Goal: Answer question/provide support: Answer question/provide support

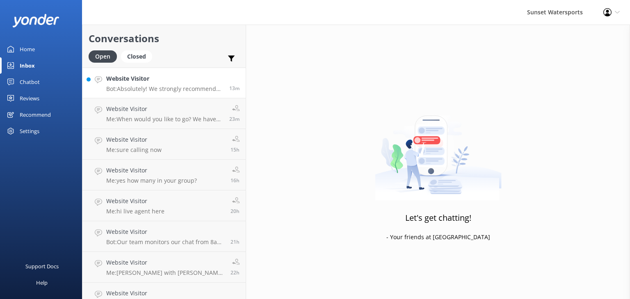
click at [135, 86] on p "Bot: Absolutely! We strongly recommend booking in advance since our tours tend …" at bounding box center [164, 88] width 117 height 7
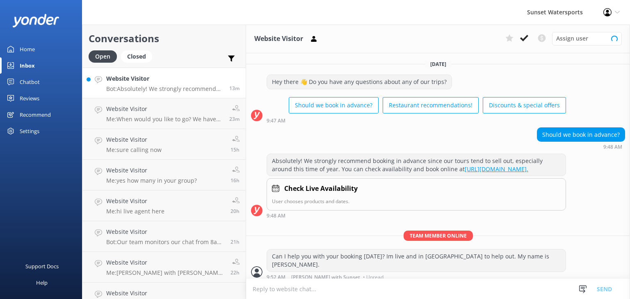
scroll to position [4, 0]
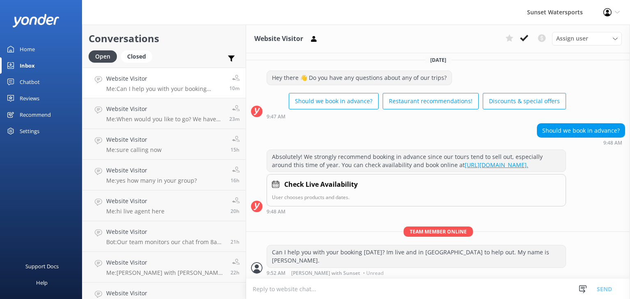
click at [21, 82] on div "Chatbot" at bounding box center [30, 82] width 20 height 16
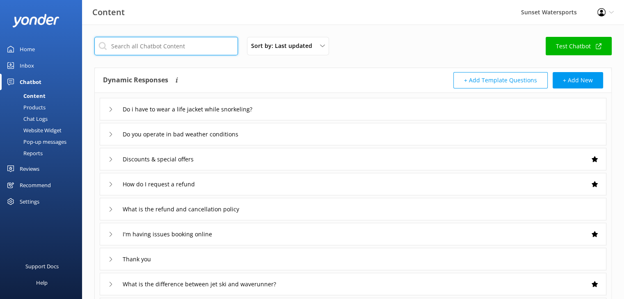
click at [152, 48] on input "text" at bounding box center [166, 46] width 144 height 18
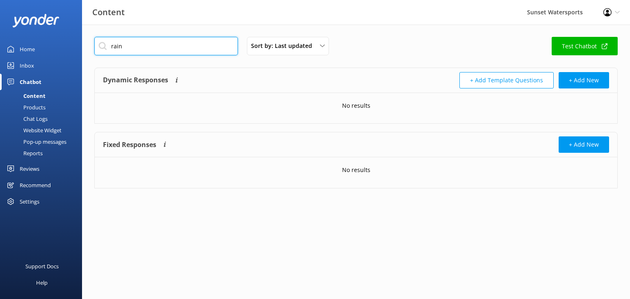
click at [130, 49] on input "rain" at bounding box center [166, 46] width 144 height 18
type input "r"
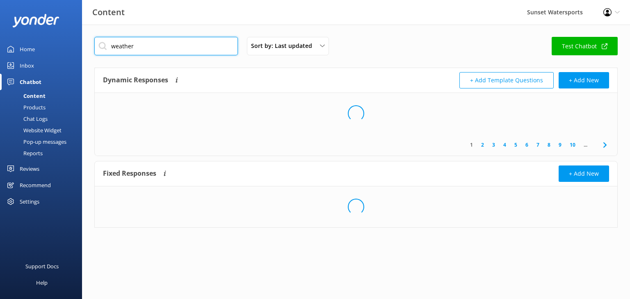
type input "weather"
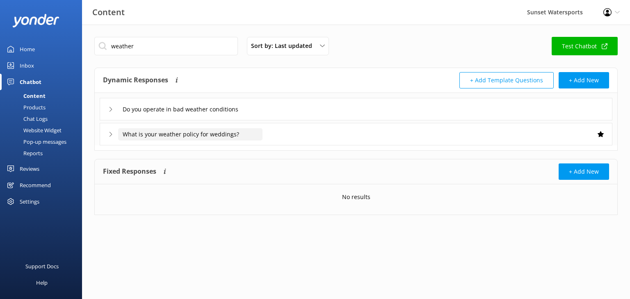
click at [125, 137] on input "What is your weather policy for weddings?" at bounding box center [190, 134] width 144 height 12
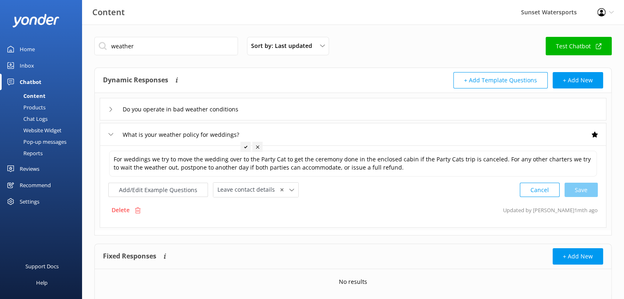
click at [113, 108] on icon at bounding box center [110, 109] width 5 height 5
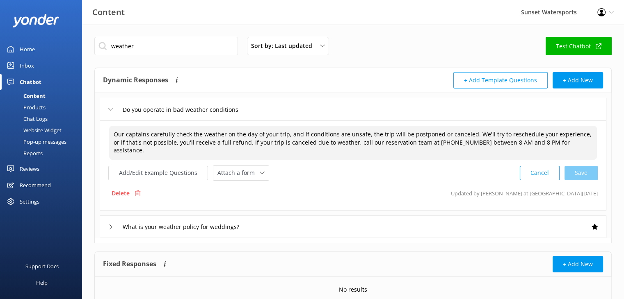
drag, startPoint x: 113, startPoint y: 133, endPoint x: 558, endPoint y: 145, distance: 444.7
click at [558, 145] on textarea "Our captains carefully check the weather on the day of your trip, and if condit…" at bounding box center [353, 143] width 488 height 34
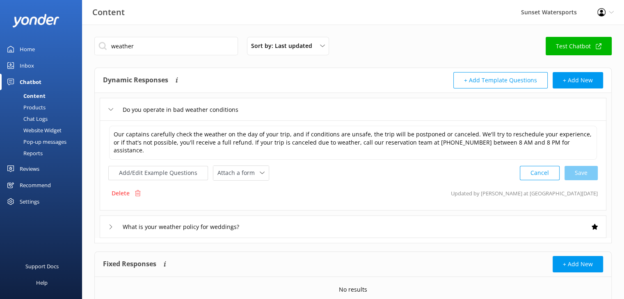
click at [28, 64] on div "Inbox" at bounding box center [27, 65] width 14 height 16
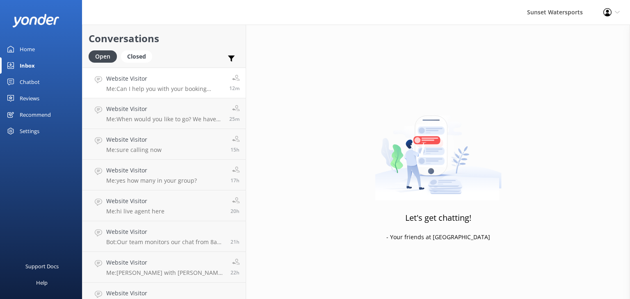
click at [164, 87] on p "Me: Can I help you with your booking [DATE]? Im live and in [GEOGRAPHIC_DATA] t…" at bounding box center [164, 88] width 117 height 7
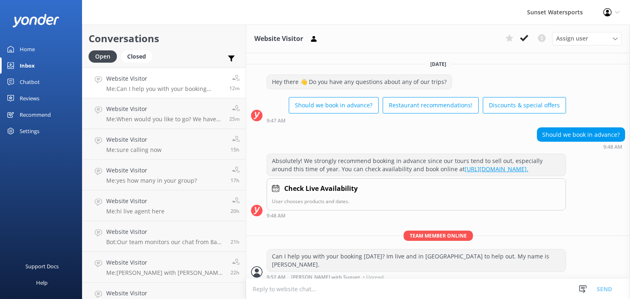
scroll to position [4, 0]
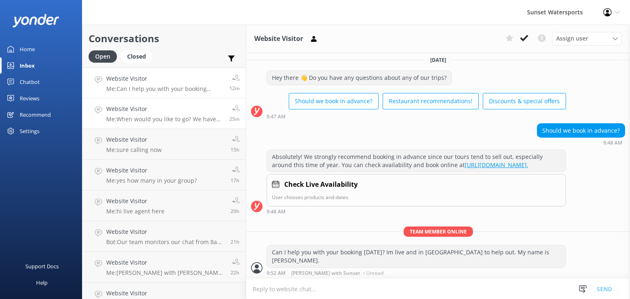
click at [154, 119] on p "Me: When would you like to go? We have lots of availability [DATE]!" at bounding box center [164, 119] width 117 height 7
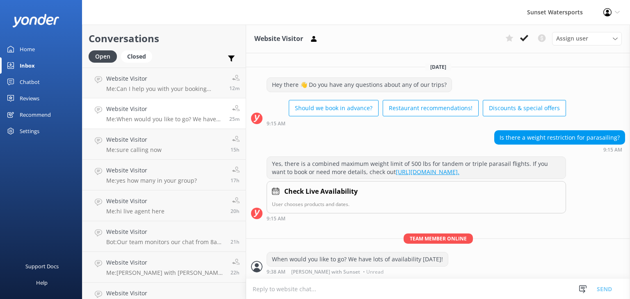
scroll to position [4, 0]
click at [157, 78] on h4 "Website Visitor" at bounding box center [164, 78] width 117 height 9
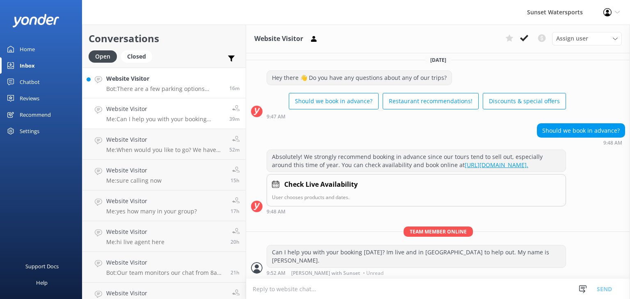
click at [141, 86] on p "Bot: There are a few parking options depending on where you're departing from. …" at bounding box center [164, 88] width 117 height 7
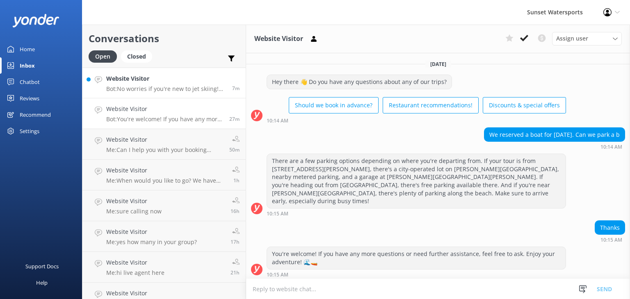
click at [147, 84] on div "Website Visitor Bot: No worries if you're new to jet skiing! Our Jet Ski Tour i…" at bounding box center [166, 83] width 120 height 18
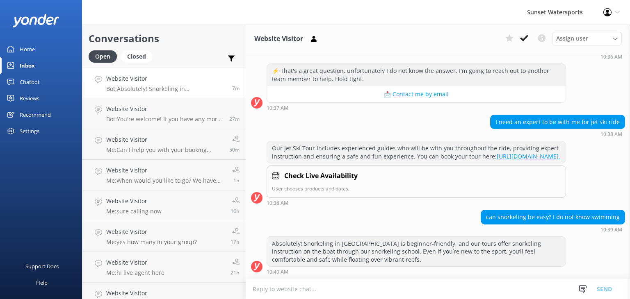
scroll to position [200, 0]
click at [290, 289] on textarea at bounding box center [438, 289] width 384 height 20
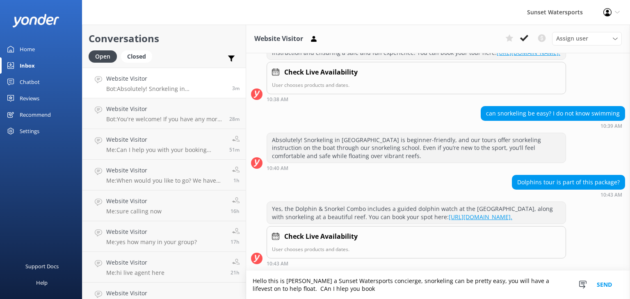
scroll to position [311, 0]
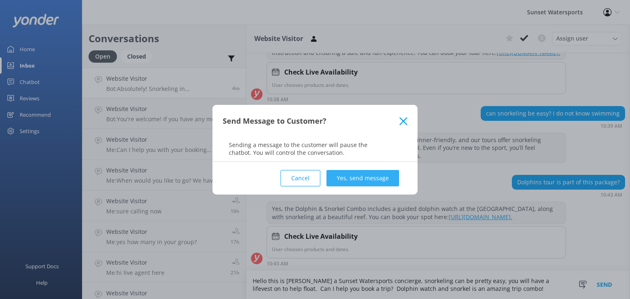
type textarea "Hello this is [PERSON_NAME] a Sunset Watersports concierge, snorkeling can be p…"
click at [358, 176] on button "Yes, send message" at bounding box center [362, 178] width 73 height 16
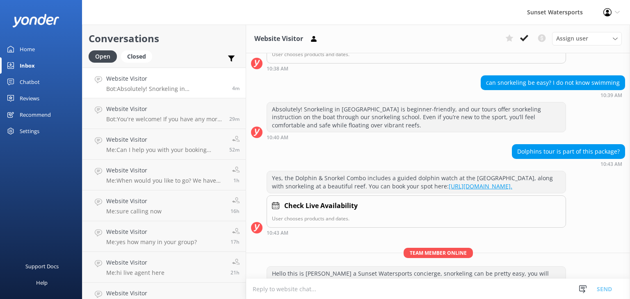
scroll to position [364, 0]
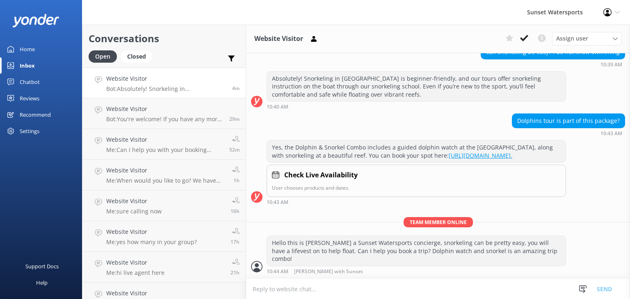
click at [258, 290] on textarea at bounding box center [438, 289] width 384 height 20
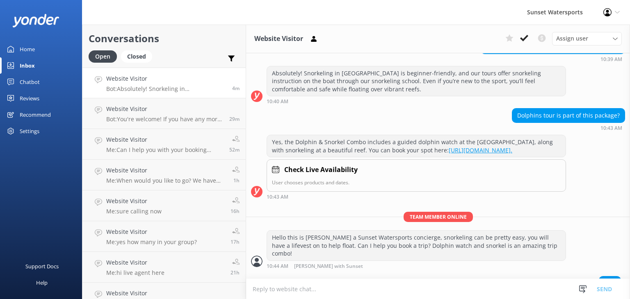
scroll to position [384, 0]
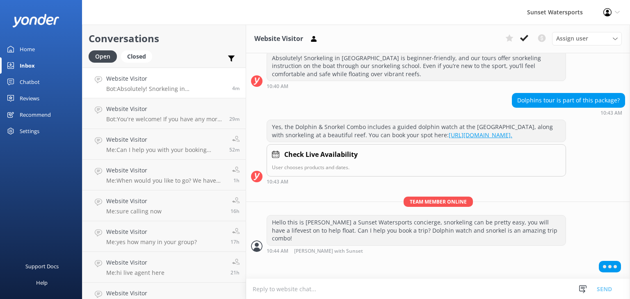
paste textarea "Moderate plus profile"
type textarea "M"
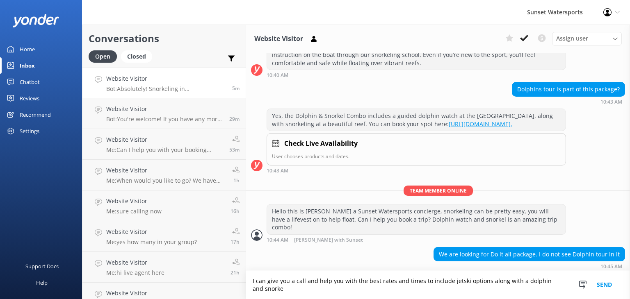
scroll to position [399, 0]
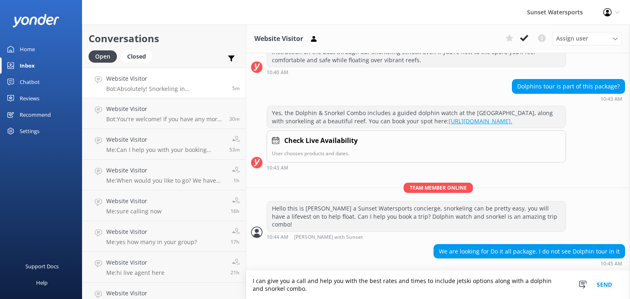
type textarea "I can give you a call and help you with the best rates and times to include jet…"
click at [598, 284] on button "Send" at bounding box center [604, 285] width 31 height 28
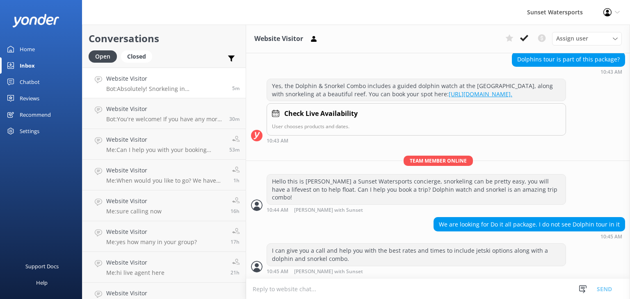
scroll to position [425, 0]
click at [292, 287] on textarea at bounding box center [438, 289] width 384 height 20
click at [331, 285] on textarea "The dolphin tour unfortunalt" at bounding box center [438, 289] width 384 height 21
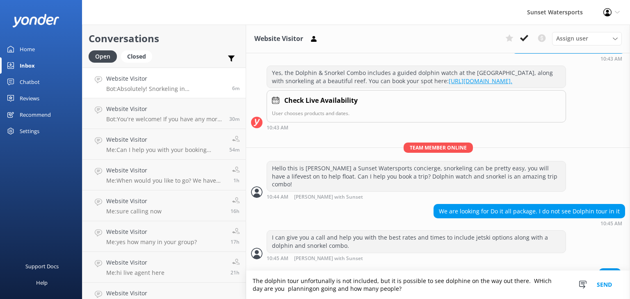
scroll to position [453, 0]
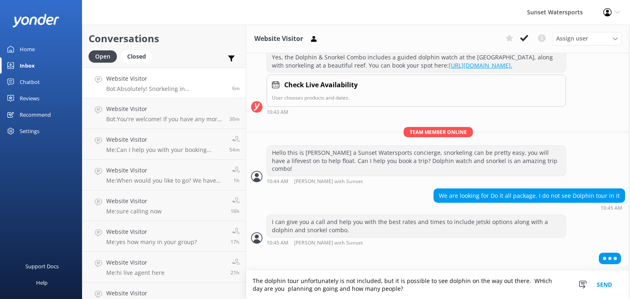
click at [393, 289] on textarea "The dolphin tour unfortunately is not included, but it is possible to see dolph…" at bounding box center [438, 285] width 384 height 28
type textarea "The dolphin tour unfortunately is not included, but it is possible to see dolph…"
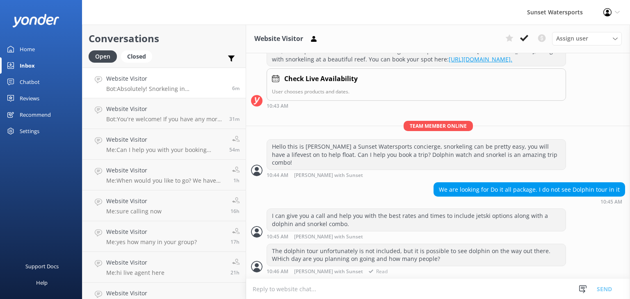
scroll to position [460, 0]
click at [266, 291] on textarea at bounding box center [438, 289] width 384 height 20
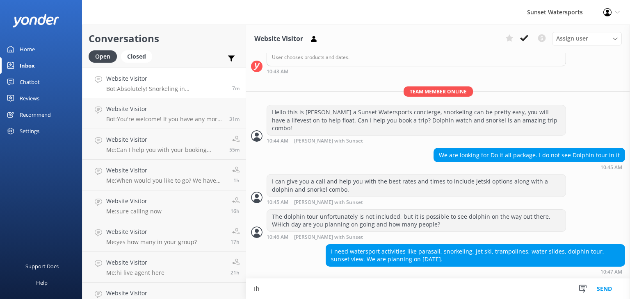
type textarea "T"
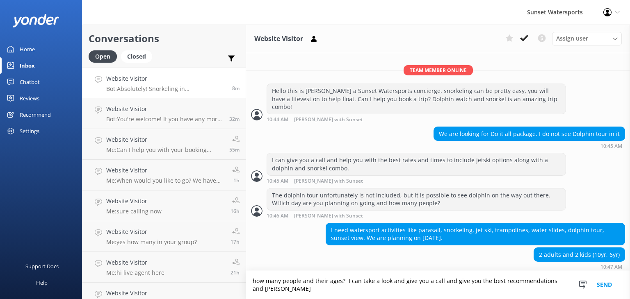
scroll to position [519, 0]
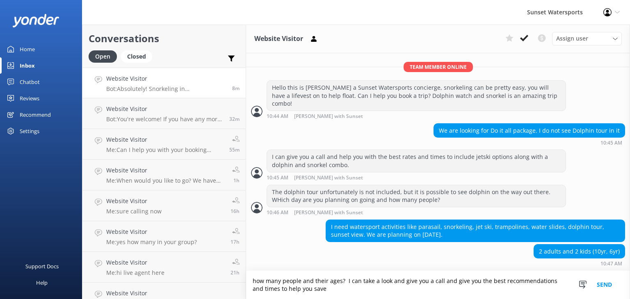
click at [255, 280] on textarea "how many people and their ages? I can take a look and give you a call and give …" at bounding box center [438, 285] width 384 height 28
type textarea "How many people and their ages? I can take a look and give you a call and give …"
click at [602, 283] on button "Send" at bounding box center [604, 285] width 31 height 28
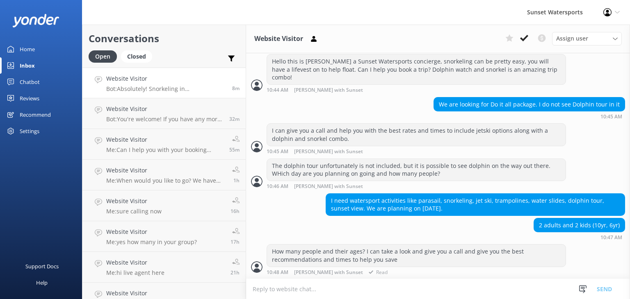
scroll to position [545, 0]
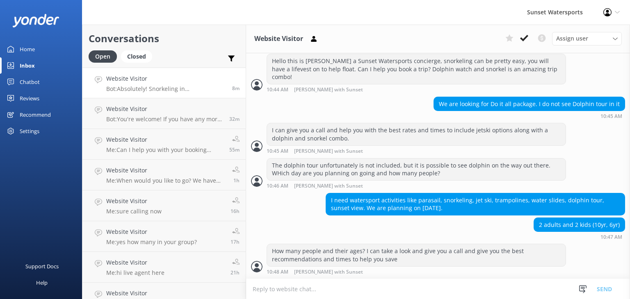
click at [302, 289] on textarea at bounding box center [438, 289] width 384 height 20
type textarea "perfect, would you like for me to give you a call?"
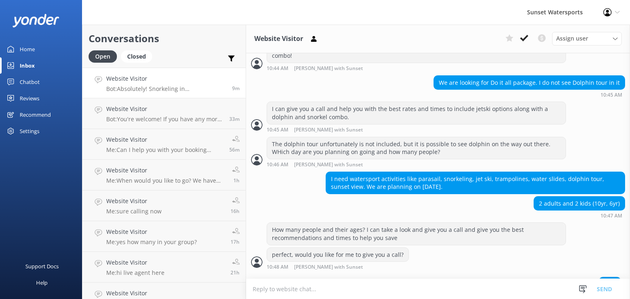
scroll to position [582, 0]
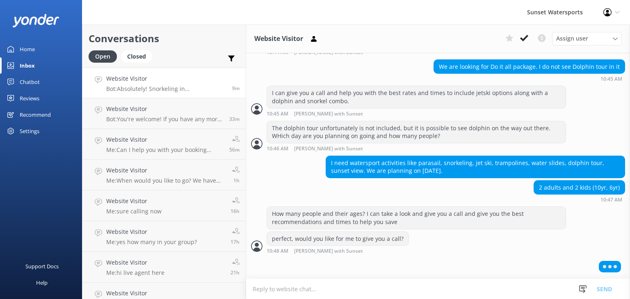
click at [263, 291] on textarea at bounding box center [438, 289] width 384 height 20
type textarea "are you planning to do this all [DATE] or do you have a few days here?"
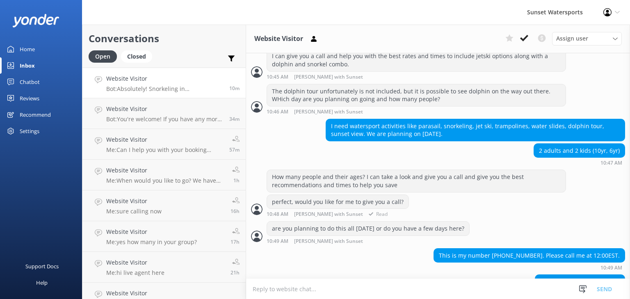
scroll to position [641, 0]
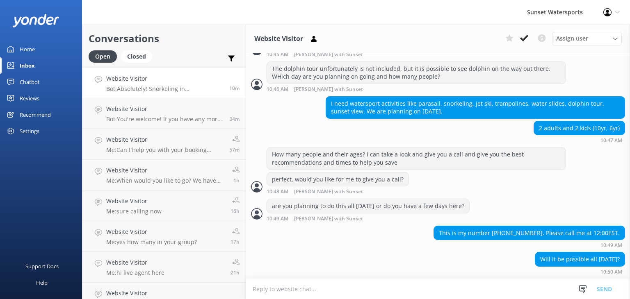
click at [251, 291] on textarea at bounding box center [438, 289] width 384 height 20
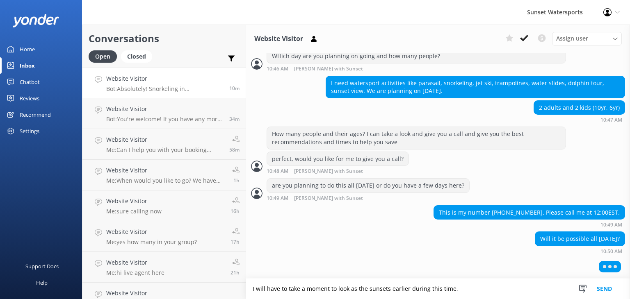
click at [457, 289] on textarea "I will have to take a moment to look as the sunsets earlier during this time," at bounding box center [438, 289] width 384 height 21
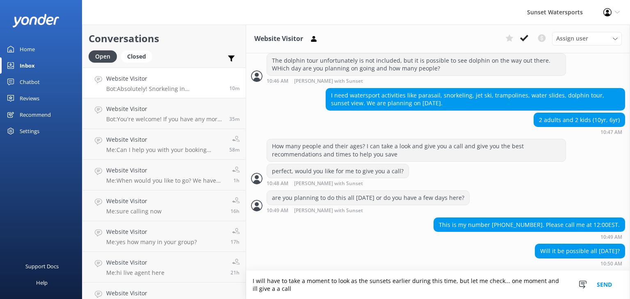
scroll to position [669, 0]
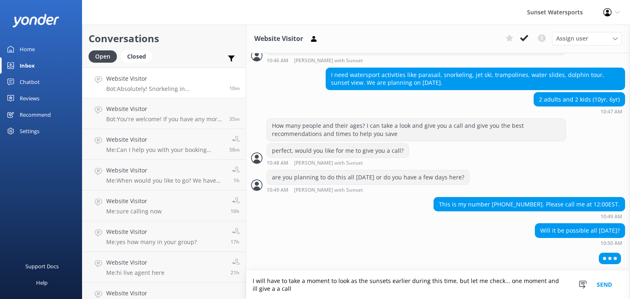
click at [552, 281] on textarea "I will have to take a moment to look as the sunsets earlier during this time, b…" at bounding box center [438, 285] width 384 height 28
click at [556, 280] on textarea "I will have to take a moment to look as the sunsets earlier during this time, b…" at bounding box center [438, 285] width 384 height 28
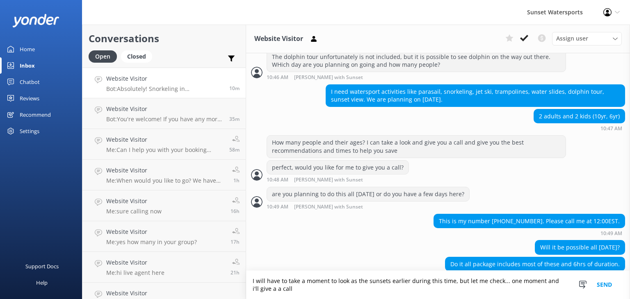
scroll to position [666, 0]
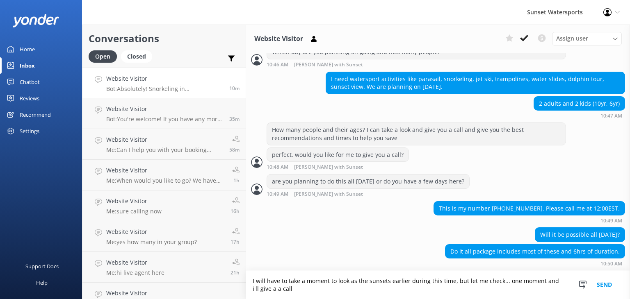
click at [268, 289] on textarea "I will have to take a moment to look as the sunsets earlier during this time, b…" at bounding box center [438, 285] width 384 height 28
click at [308, 295] on textarea "I will have to take a moment to look as the sunsets earlier during this time, b…" at bounding box center [438, 285] width 384 height 28
type textarea "I will have to take a moment to look as the sunsets earlier during this time, b…"
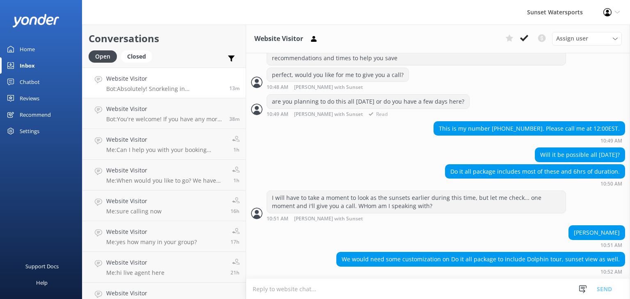
scroll to position [771, 0]
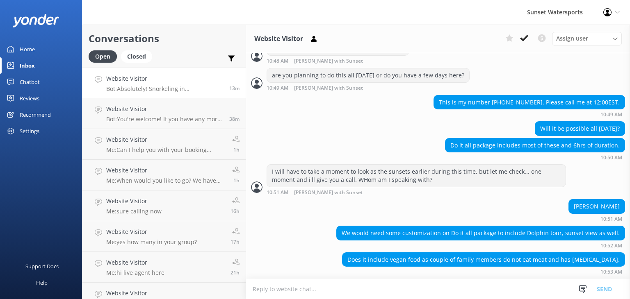
click at [263, 288] on textarea at bounding box center [438, 289] width 384 height 20
type textarea "Yes there is vegan food included as well"
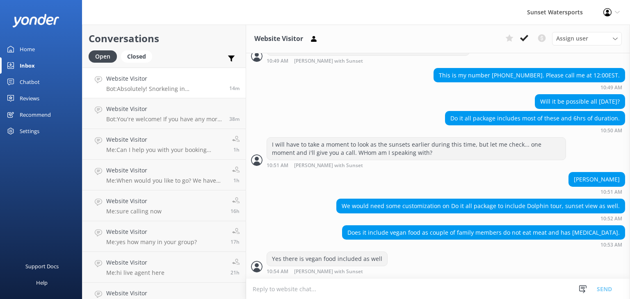
scroll to position [818, 0]
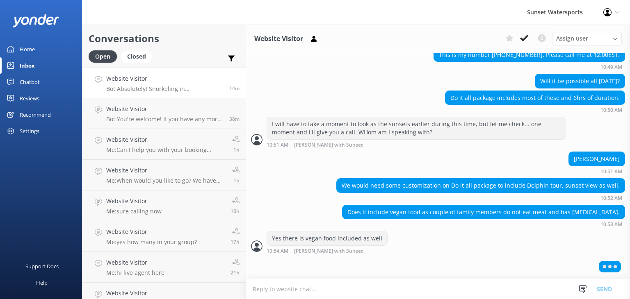
click at [274, 286] on textarea at bounding box center [438, 289] width 384 height 20
drag, startPoint x: 266, startPoint y: 290, endPoint x: 249, endPoint y: 292, distance: 16.9
click at [249, 292] on textarea "foinf to give you a call" at bounding box center [438, 289] width 384 height 21
click at [331, 288] on textarea "going to give you a call" at bounding box center [438, 289] width 384 height 21
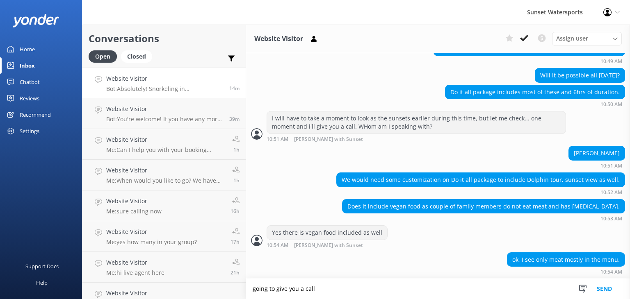
scroll to position [844, 0]
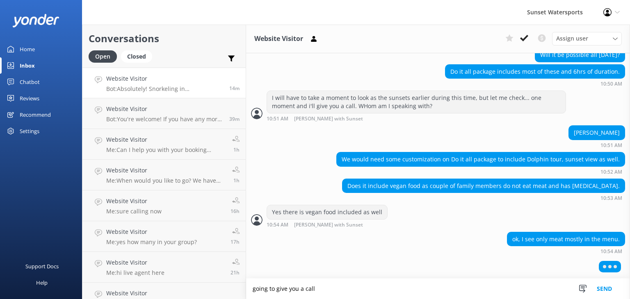
click at [253, 287] on textarea "going to give you a call" at bounding box center [438, 289] width 384 height 21
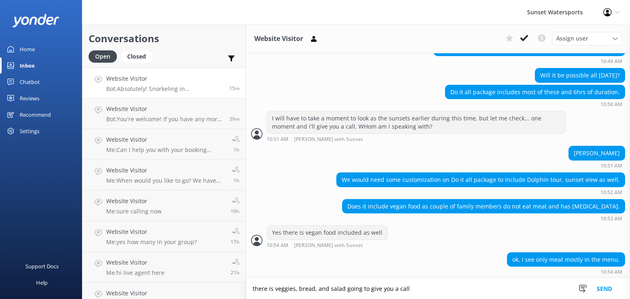
scroll to position [851, 0]
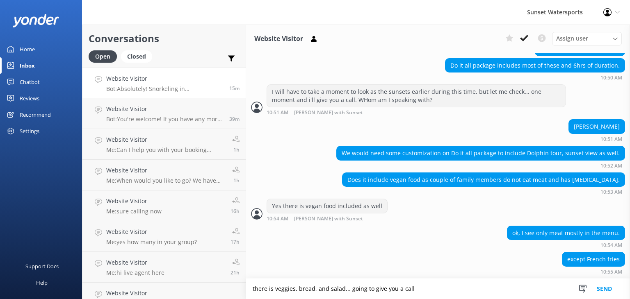
drag, startPoint x: 427, startPoint y: 286, endPoint x: 349, endPoint y: 302, distance: 80.4
click at [349, 299] on html "Sunset Watersports Profile Settings Logout Home Inbox Chatbot Content Products …" at bounding box center [315, 149] width 630 height 299
type textarea "there is veggies, bread, and salad"
click at [604, 285] on button "Send" at bounding box center [604, 289] width 31 height 21
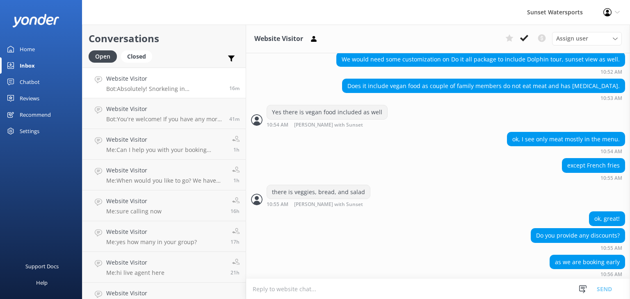
scroll to position [946, 0]
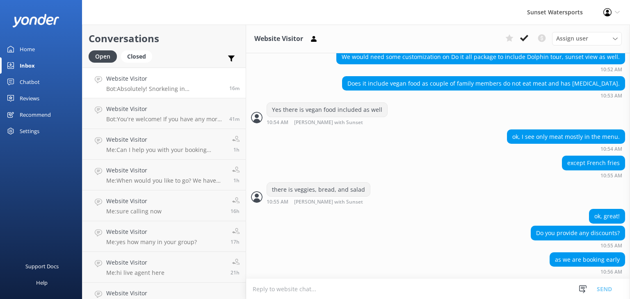
click at [279, 288] on textarea at bounding box center [438, 289] width 384 height 20
type textarea "yes I will get you the best rate. Hang tight!"
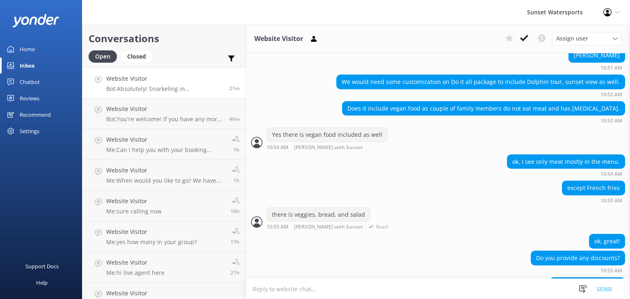
scroll to position [877, 0]
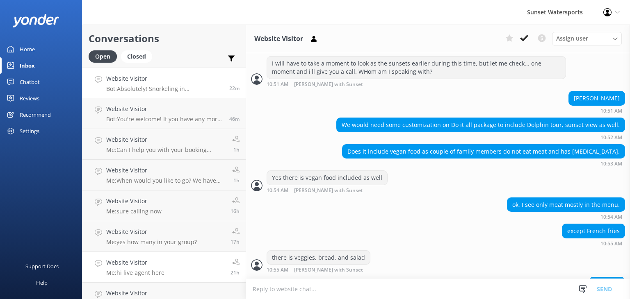
drag, startPoint x: 302, startPoint y: 292, endPoint x: 208, endPoint y: 258, distance: 100.0
click at [302, 292] on textarea at bounding box center [438, 289] width 384 height 20
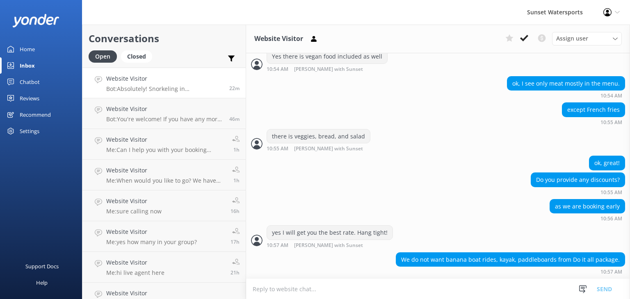
scroll to position [1000, 0]
click at [30, 78] on div "Chatbot" at bounding box center [30, 82] width 20 height 16
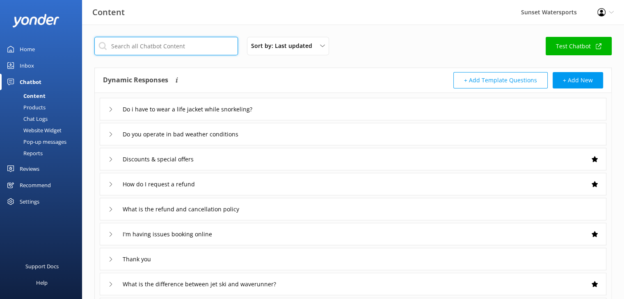
click at [124, 46] on input "text" at bounding box center [166, 46] width 144 height 18
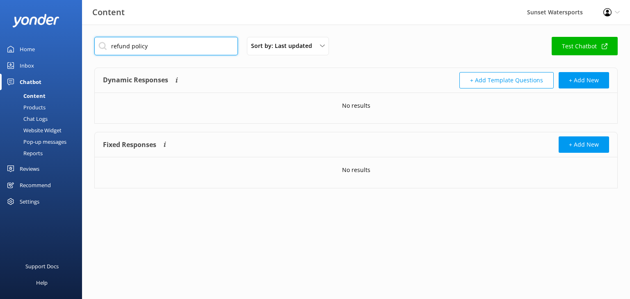
click at [169, 46] on input "refund policy" at bounding box center [166, 46] width 144 height 18
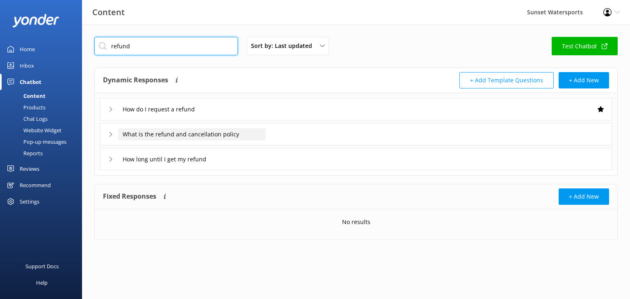
type input "refund"
click at [135, 135] on input "What is the refund and cancellation policy" at bounding box center [192, 134] width 148 height 12
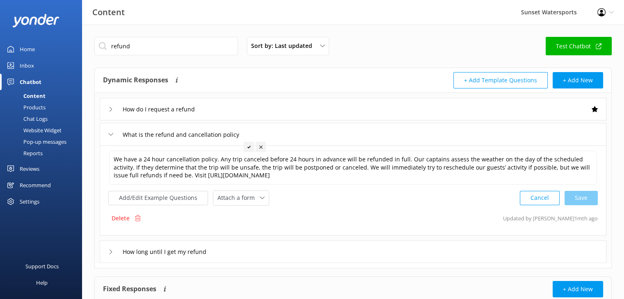
click at [110, 251] on icon at bounding box center [110, 252] width 5 height 5
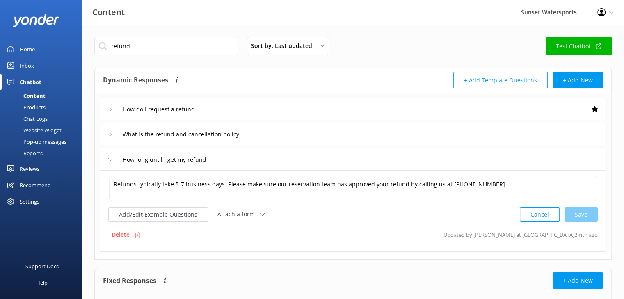
click at [25, 61] on div "Inbox" at bounding box center [27, 65] width 14 height 16
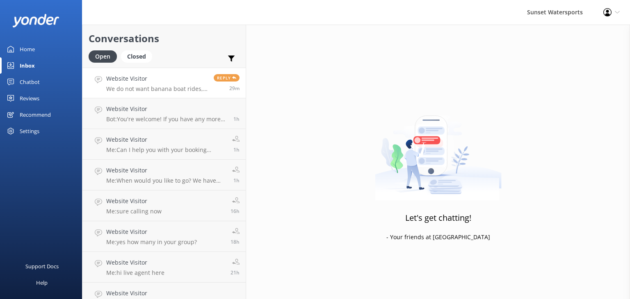
click at [138, 90] on p "We do not want banana boat rides, kayak, paddleboards from Do it all package." at bounding box center [156, 88] width 101 height 7
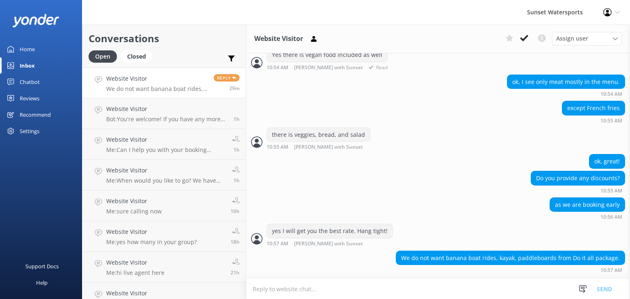
scroll to position [1019, 0]
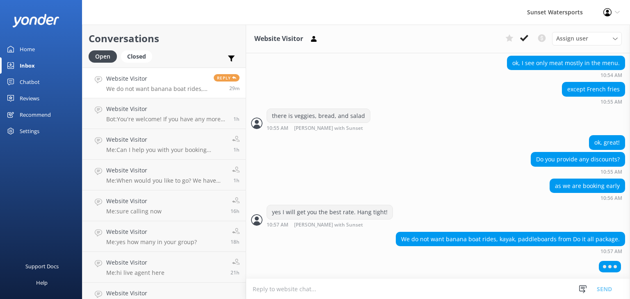
click at [286, 288] on textarea at bounding box center [438, 289] width 384 height 20
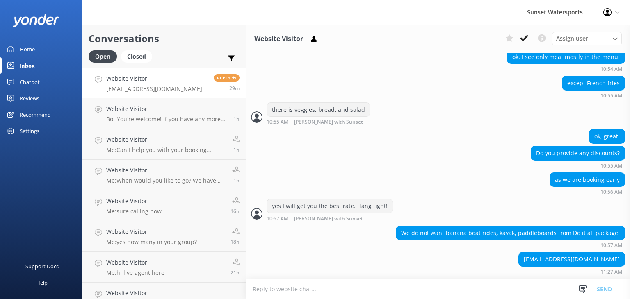
scroll to position [1026, 0]
drag, startPoint x: 615, startPoint y: 261, endPoint x: 475, endPoint y: 250, distance: 139.9
copy div "10:57 AM [EMAIL_ADDRESS][DOMAIN_NAME]"
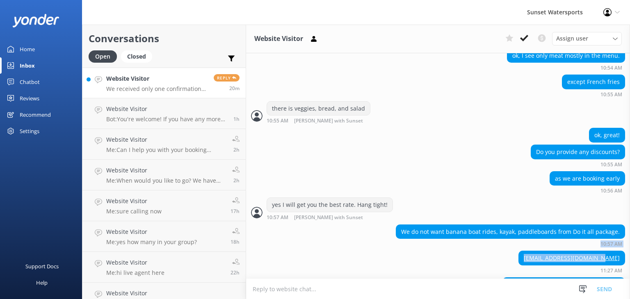
scroll to position [1052, 0]
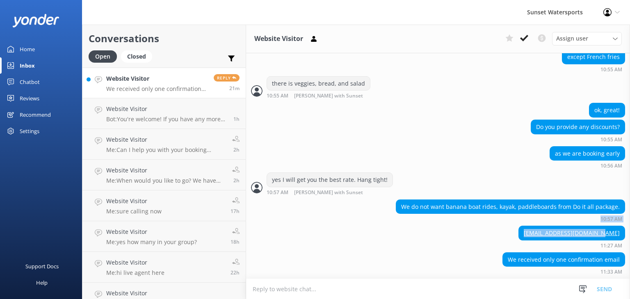
click at [130, 89] on p "We received only one confirmation email" at bounding box center [156, 88] width 101 height 7
click at [158, 87] on p "We received only one confirmation email" at bounding box center [156, 88] width 101 height 7
click at [445, 137] on div "Do you provide any discounts? 10:55 AM" at bounding box center [438, 131] width 384 height 23
click at [178, 104] on link "Website Visitor Bot: You're welcome! If you have any more questions or need fur…" at bounding box center [163, 113] width 163 height 31
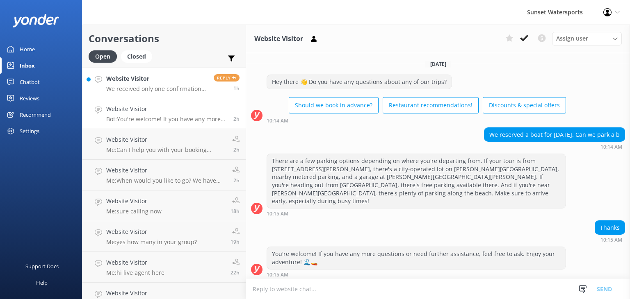
click at [171, 87] on p "We received only one confirmation email" at bounding box center [156, 88] width 101 height 7
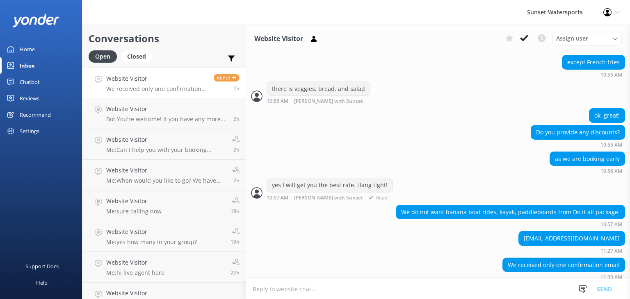
scroll to position [1052, 0]
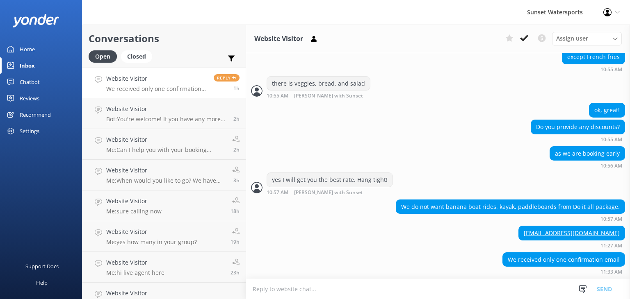
click at [138, 87] on p "We received only one confirmation email" at bounding box center [156, 88] width 101 height 7
click at [142, 114] on div "Website Visitor Bot: You're welcome! If you have any more questions or need fur…" at bounding box center [166, 114] width 121 height 18
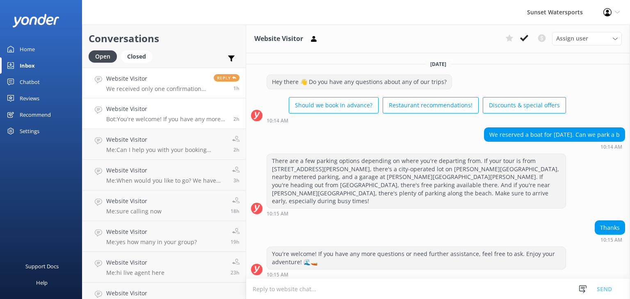
click at [143, 80] on h4 "Website Visitor" at bounding box center [156, 78] width 101 height 9
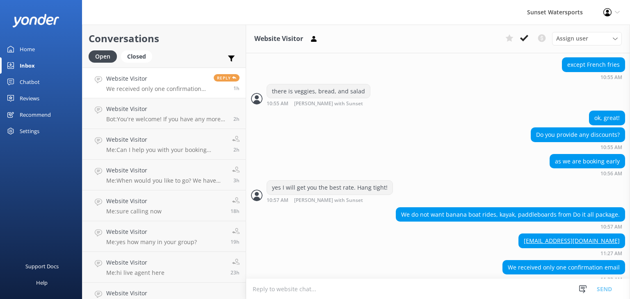
scroll to position [1052, 0]
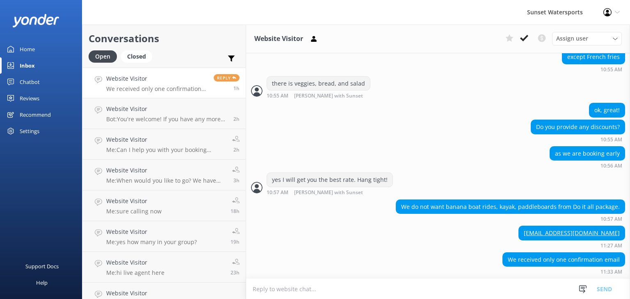
click at [261, 290] on textarea at bounding box center [438, 289] width 384 height 20
type textarea "D"
click at [139, 117] on p "Bot: You're welcome! If you have any more questions or need further assistance,…" at bounding box center [166, 119] width 121 height 7
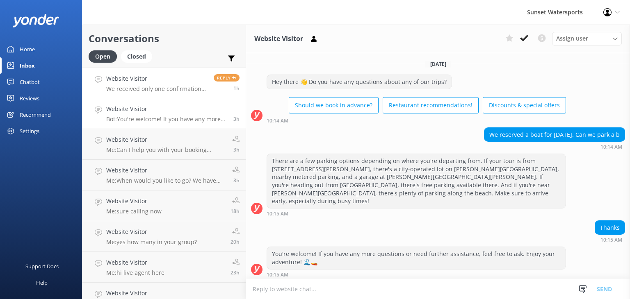
click at [133, 80] on h4 "Website Visitor" at bounding box center [156, 78] width 101 height 9
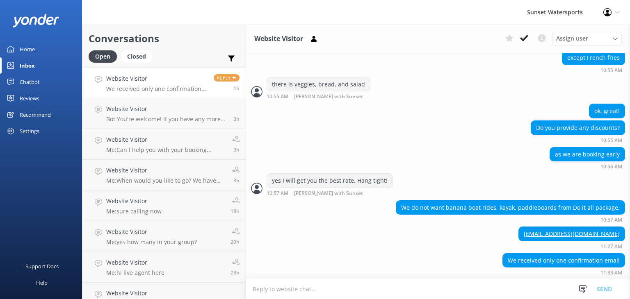
scroll to position [1052, 0]
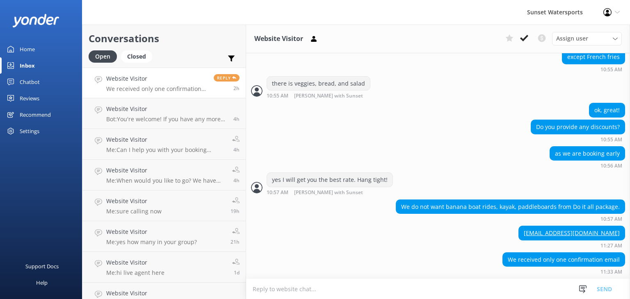
click at [179, 87] on p "We received only one confirmation email" at bounding box center [156, 88] width 101 height 7
